Goal: Task Accomplishment & Management: Use online tool/utility

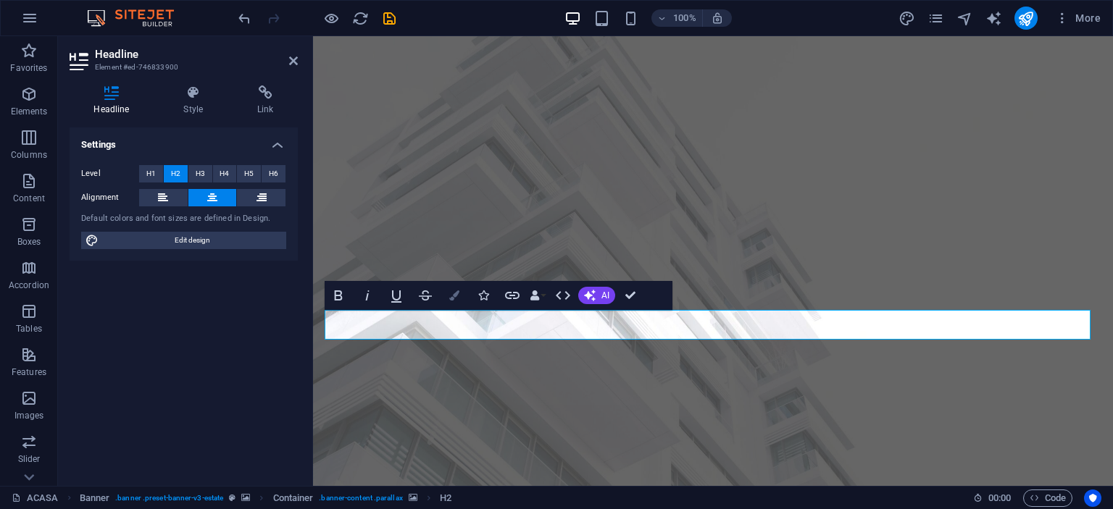
click at [453, 296] on icon "button" at bounding box center [454, 295] width 10 height 10
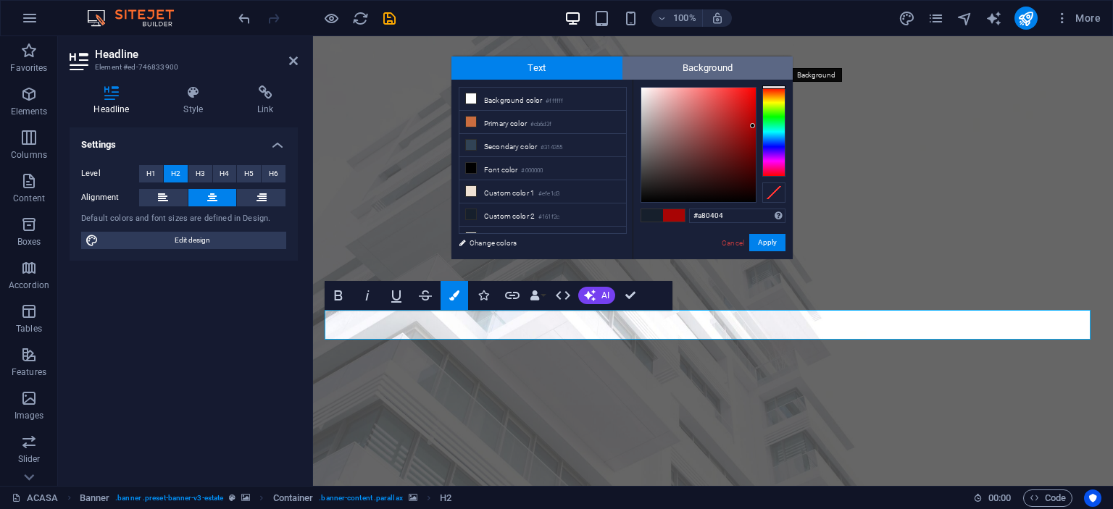
drag, startPoint x: 770, startPoint y: 90, endPoint x: 772, endPoint y: 78, distance: 11.7
click at [772, 78] on div "Text Background less Background color #ffffff Primary color #cb6d3f Secondary c…" at bounding box center [621, 158] width 341 height 203
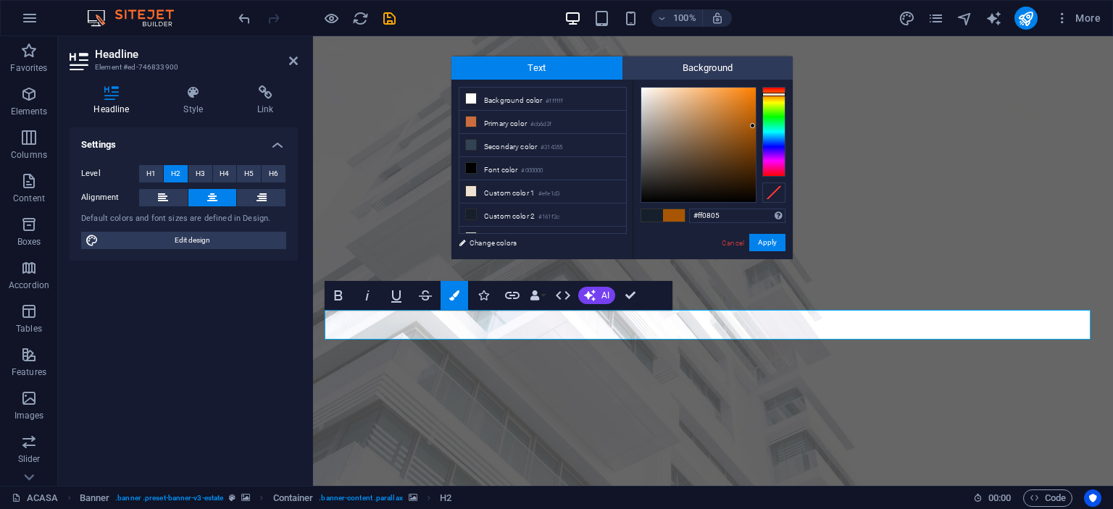
type input "#ff0000"
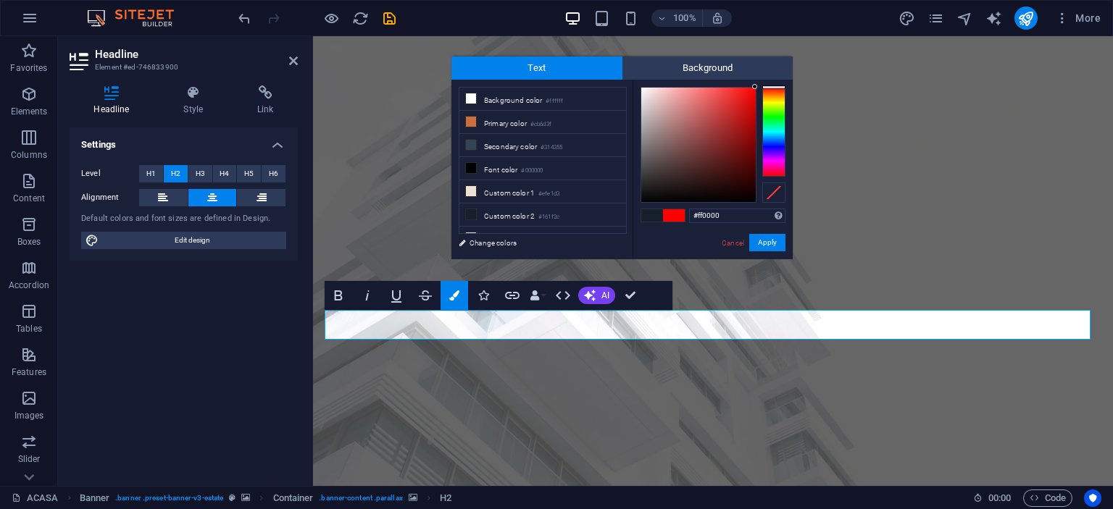
drag, startPoint x: 747, startPoint y: 94, endPoint x: 756, endPoint y: 85, distance: 13.3
click at [756, 88] on div at bounding box center [698, 145] width 114 height 114
click at [769, 239] on button "Apply" at bounding box center [767, 242] width 36 height 17
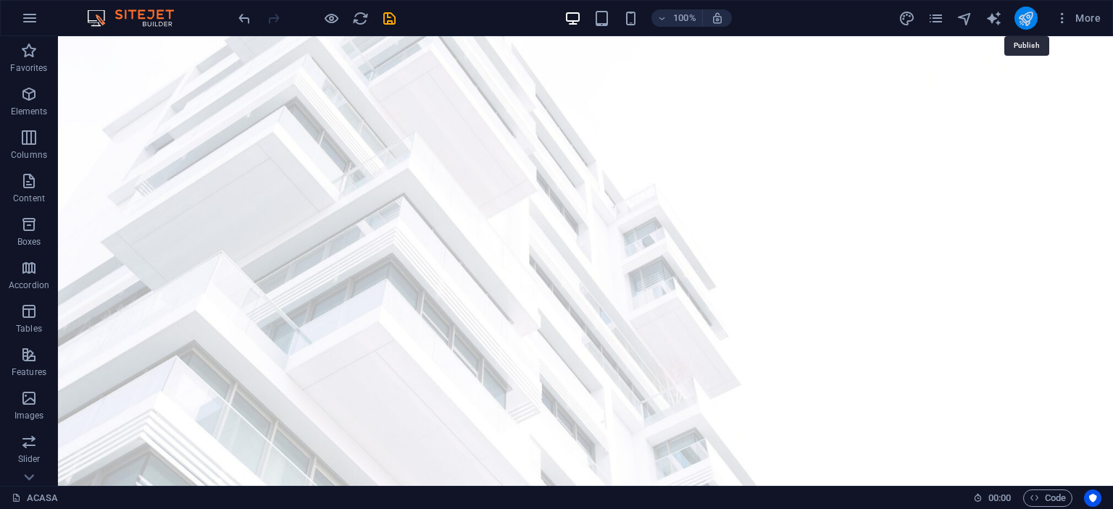
click at [1024, 20] on icon "publish" at bounding box center [1025, 18] width 17 height 17
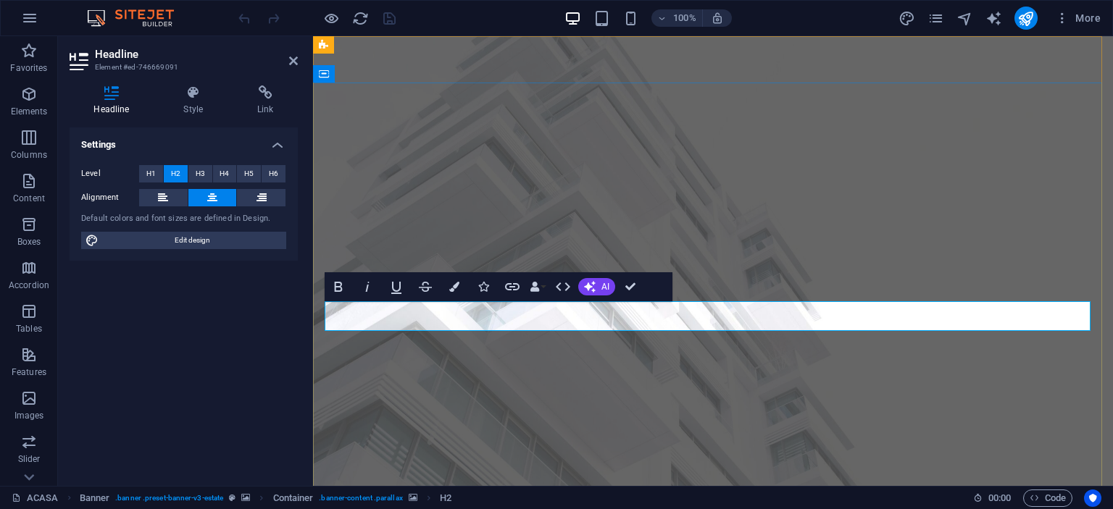
drag, startPoint x: 643, startPoint y: 317, endPoint x: 788, endPoint y: 322, distance: 145.7
click at [450, 293] on button "Colors" at bounding box center [454, 286] width 28 height 29
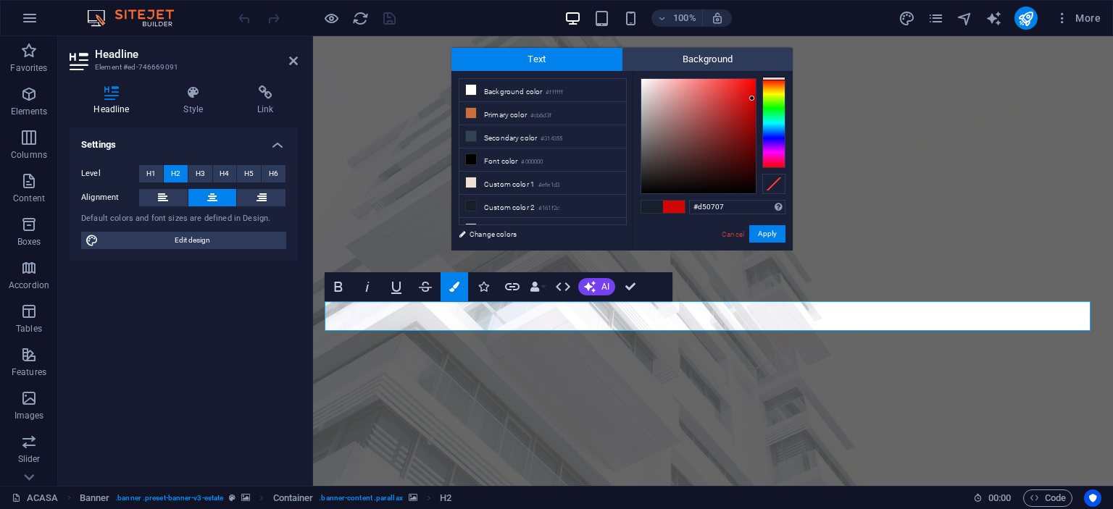
click at [751, 97] on div at bounding box center [698, 136] width 114 height 114
drag, startPoint x: 751, startPoint y: 97, endPoint x: 767, endPoint y: 75, distance: 28.0
click at [767, 75] on div "#ff0000 Supported formats #0852ed rgb(8, 82, 237) rgba(8, 82, 237, 90%) hsv(221…" at bounding box center [712, 266] width 160 height 390
type input "#ff0202"
click at [754, 78] on div at bounding box center [753, 77] width 5 height 5
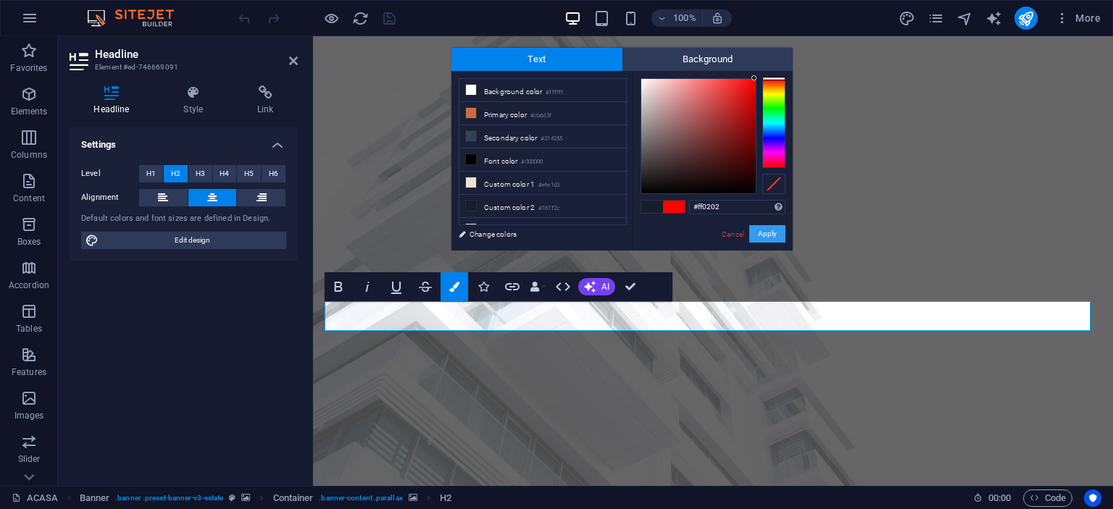
click at [768, 233] on button "Apply" at bounding box center [767, 233] width 36 height 17
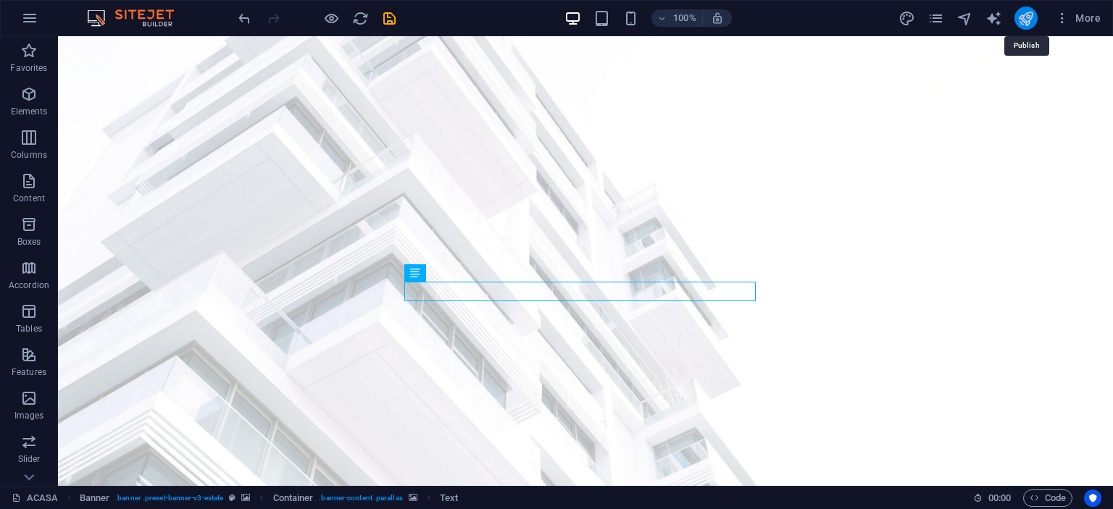
click at [1023, 17] on icon "publish" at bounding box center [1025, 18] width 17 height 17
